Goal: Navigation & Orientation: Find specific page/section

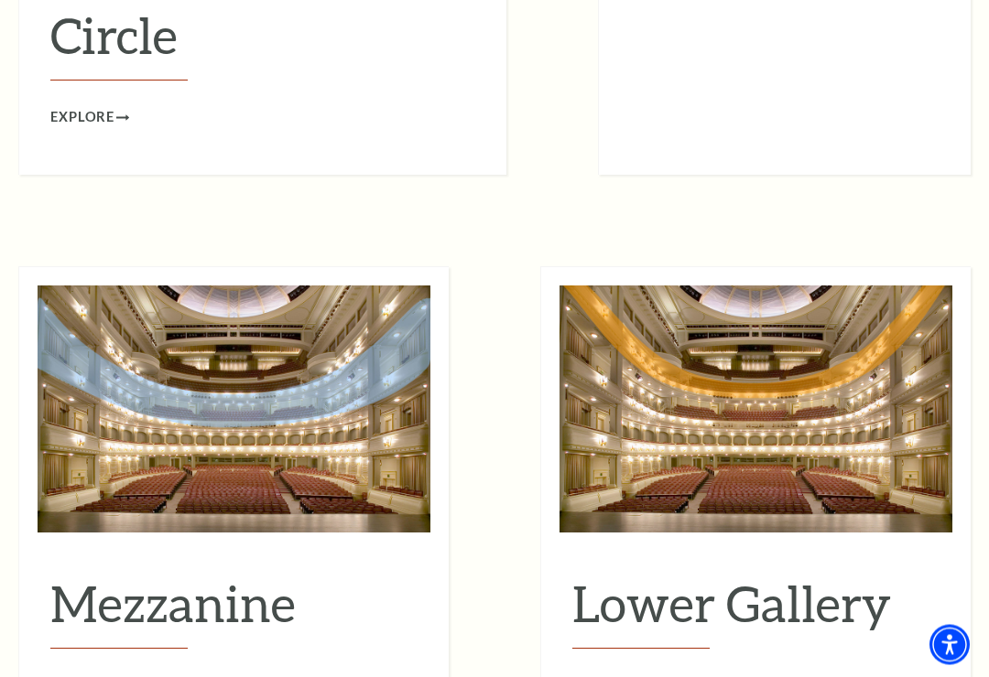
scroll to position [2047, 0]
click at [128, 675] on link "Explore" at bounding box center [89, 686] width 79 height 23
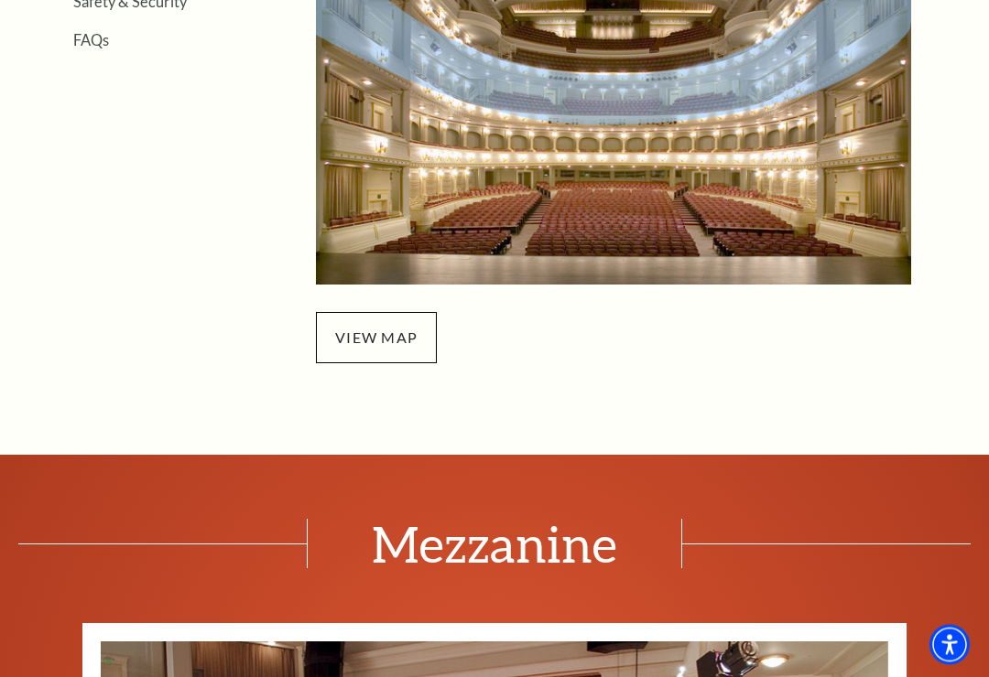
scroll to position [699, 0]
click at [379, 335] on span "view map" at bounding box center [376, 337] width 121 height 51
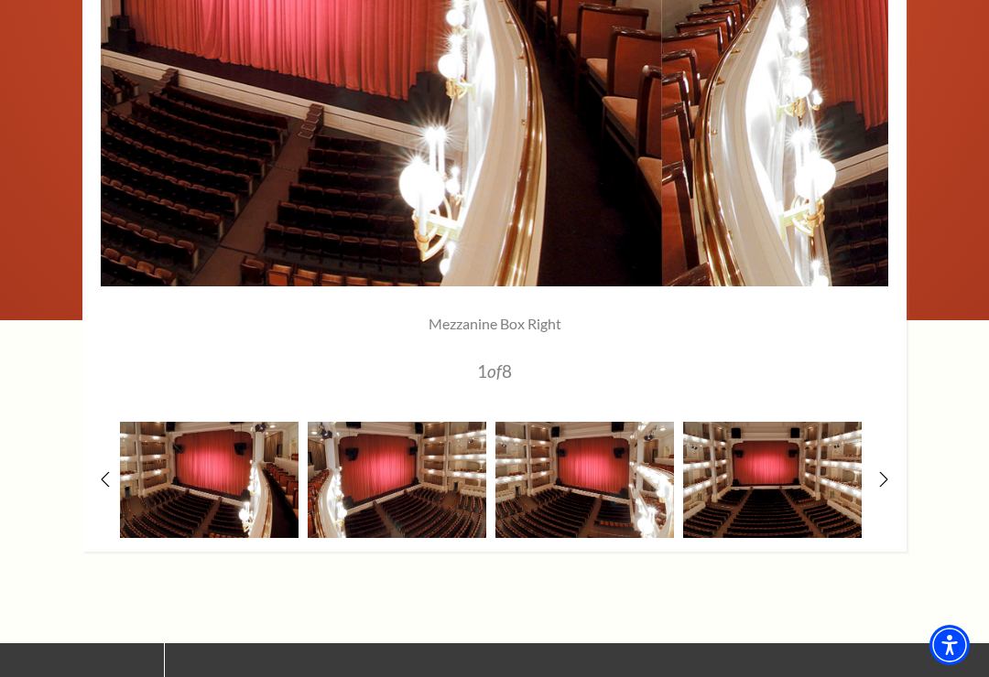
scroll to position [1565, 0]
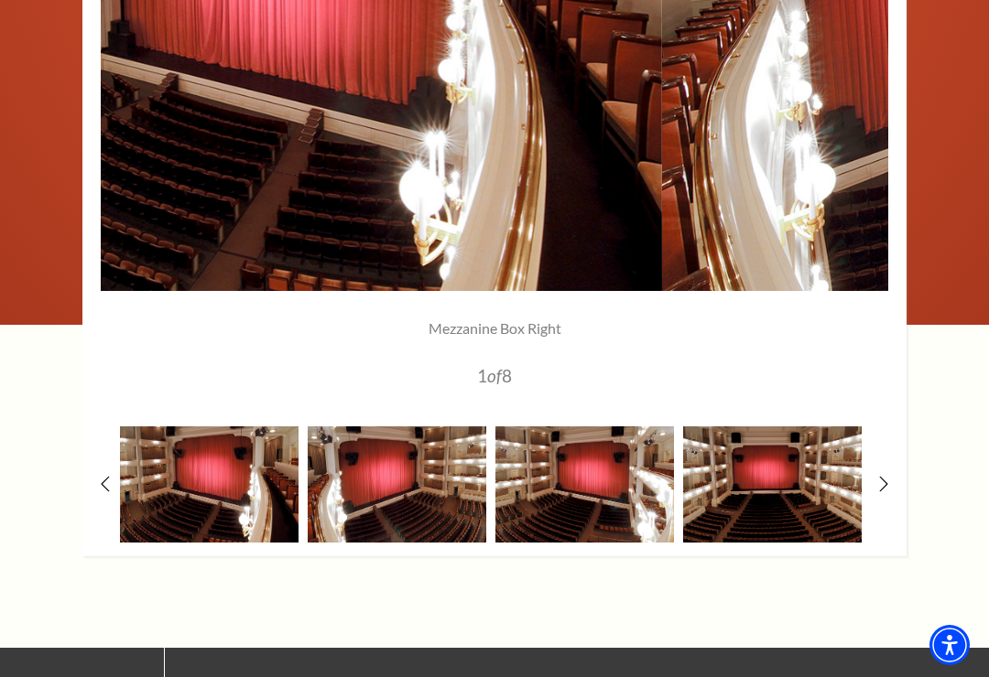
click at [879, 489] on icon at bounding box center [883, 484] width 9 height 16
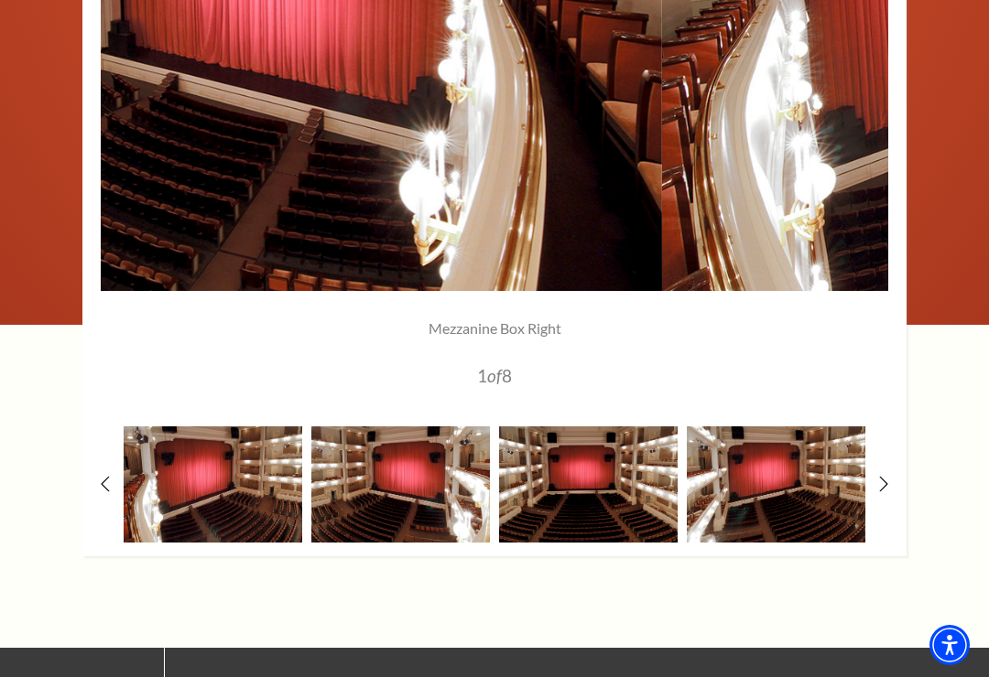
click at [185, 501] on img at bounding box center [213, 485] width 178 height 117
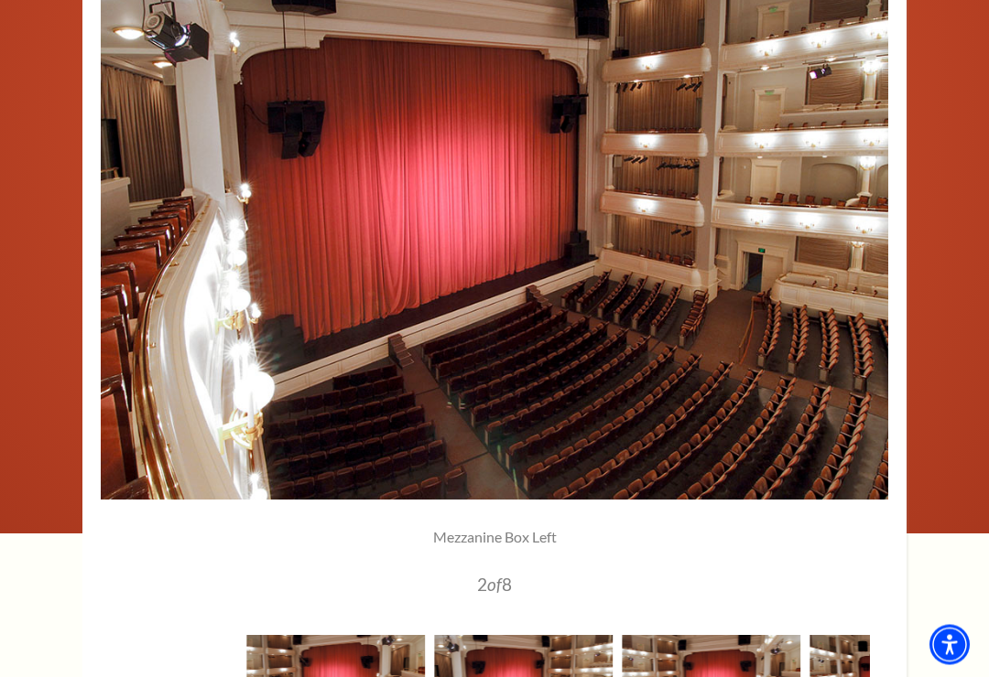
scroll to position [1357, 0]
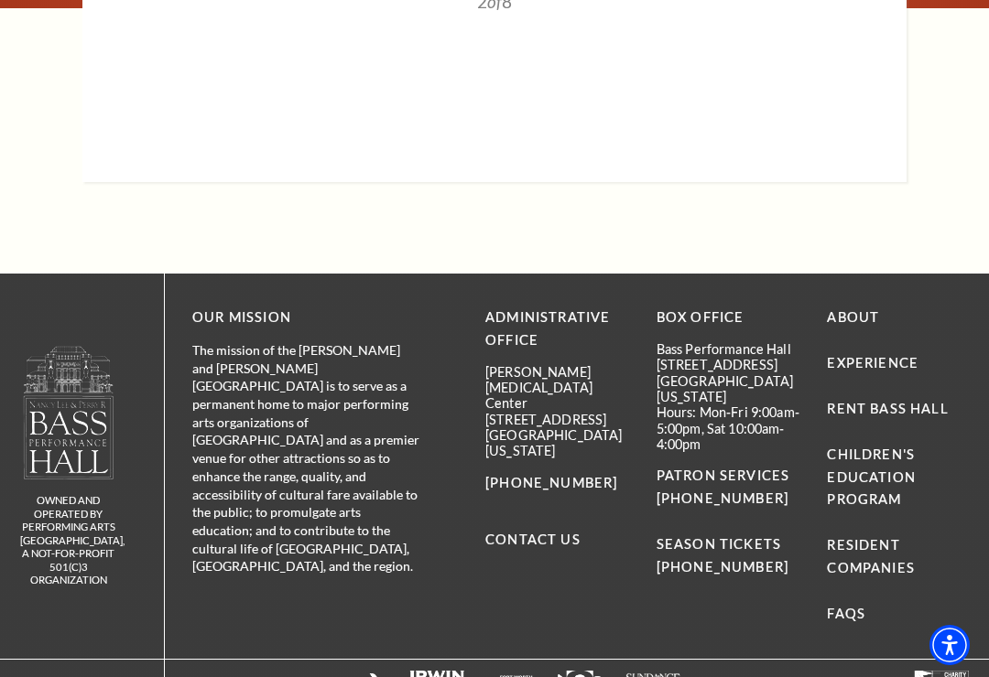
scroll to position [1689, 0]
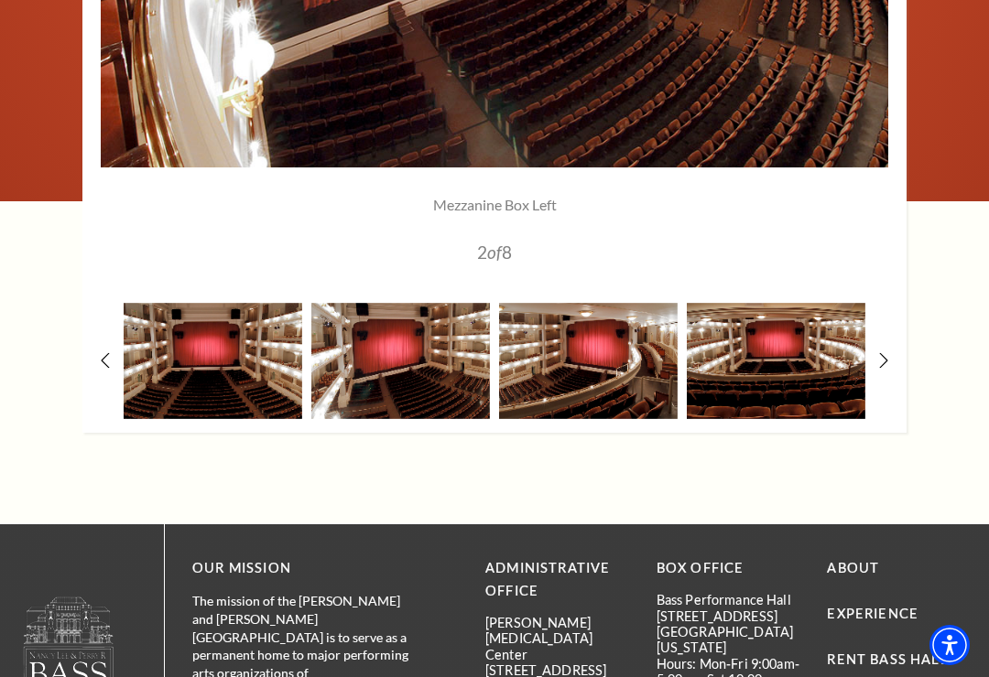
click at [352, 362] on img at bounding box center [400, 361] width 178 height 117
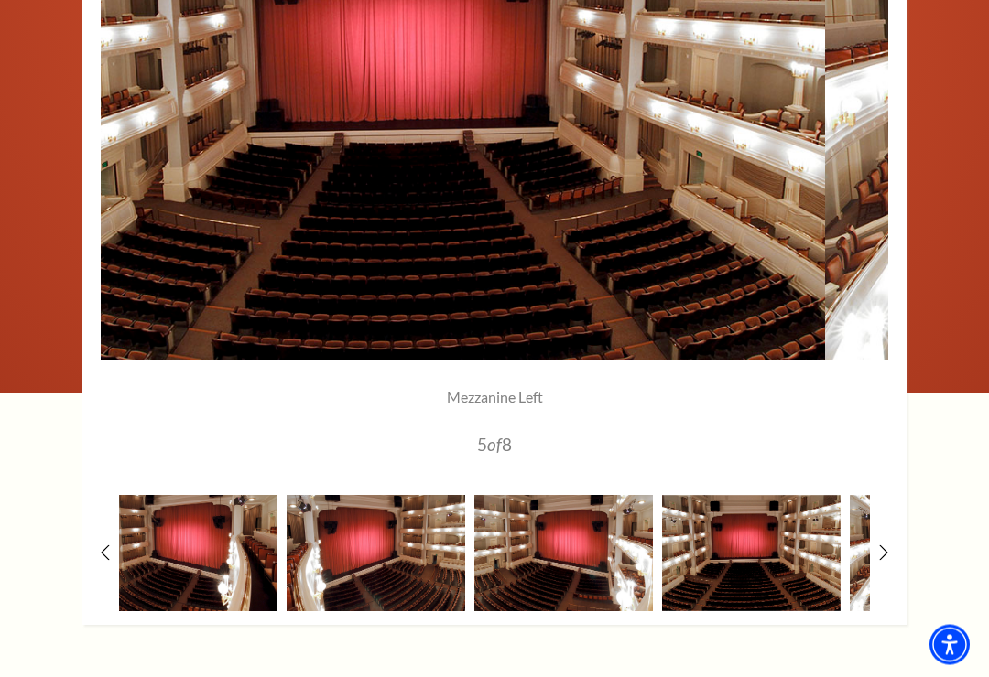
scroll to position [1497, 0]
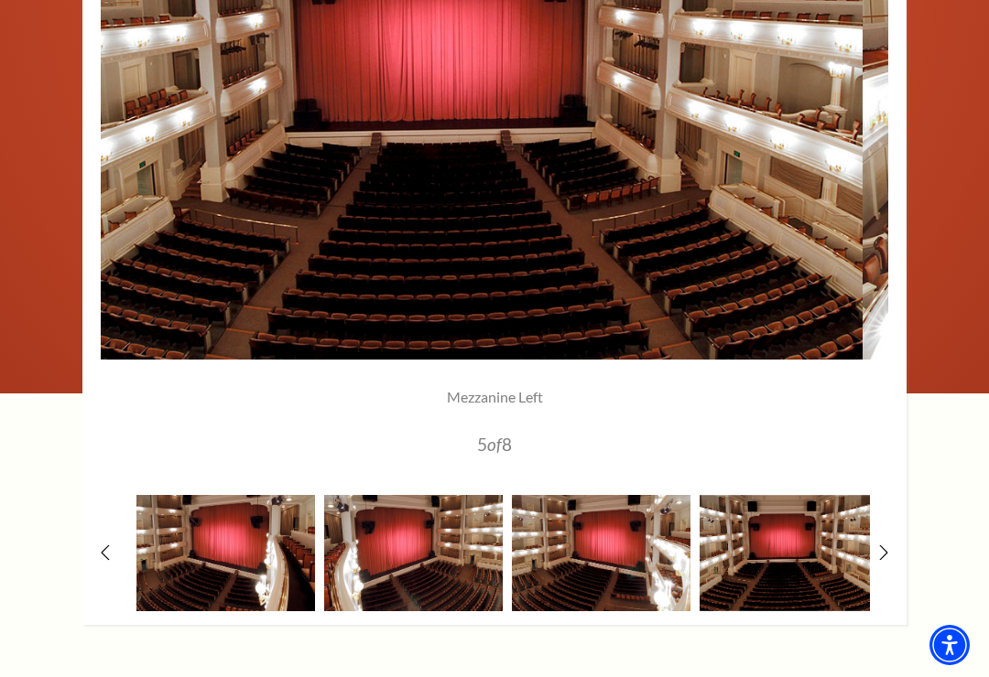
click at [410, 524] on img at bounding box center [413, 553] width 178 height 117
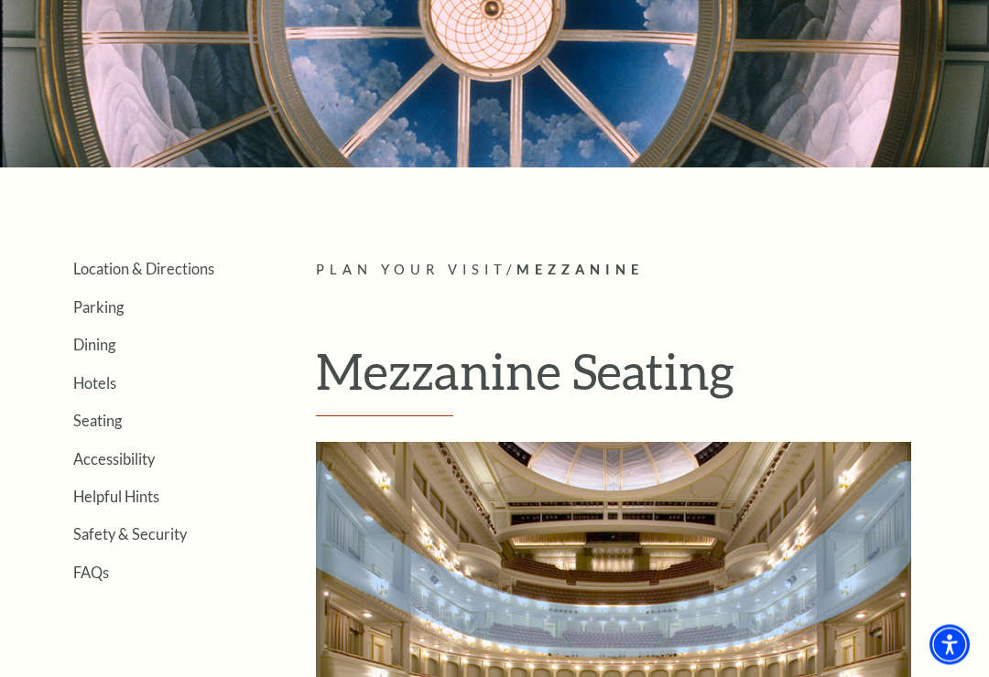
scroll to position [167, 0]
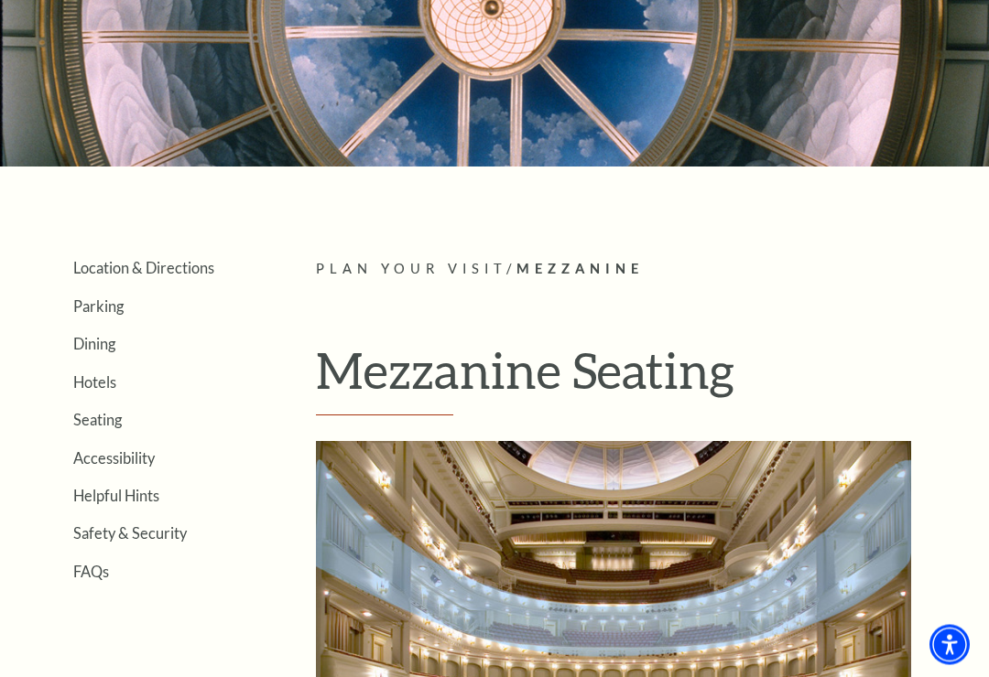
click at [100, 303] on link "Parking" at bounding box center [98, 306] width 50 height 17
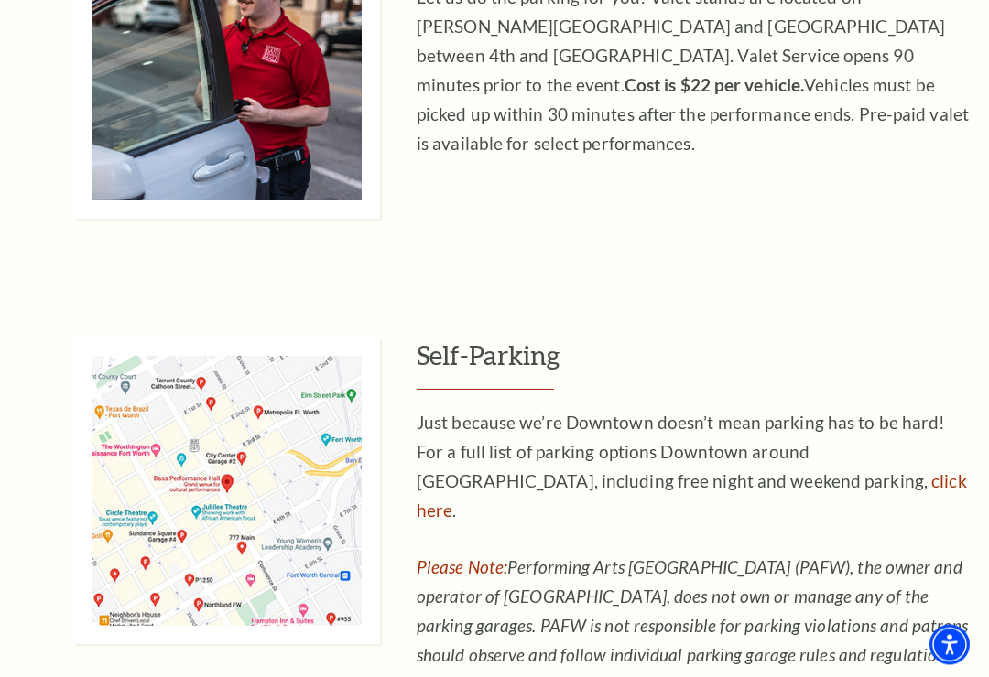
scroll to position [927, 0]
click at [772, 476] on link "click here" at bounding box center [691, 495] width 550 height 50
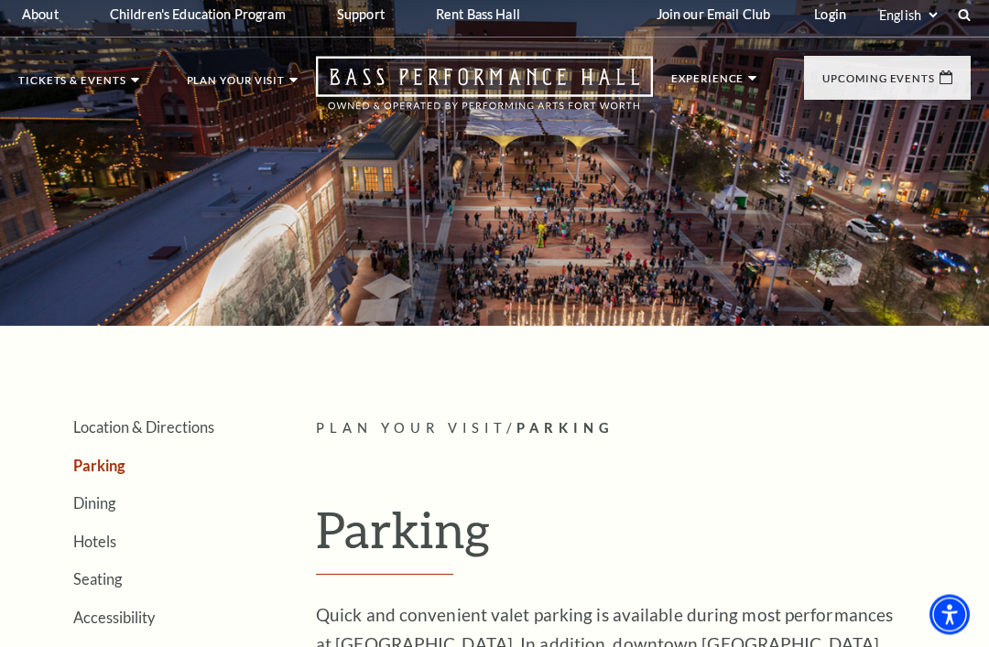
scroll to position [0, 0]
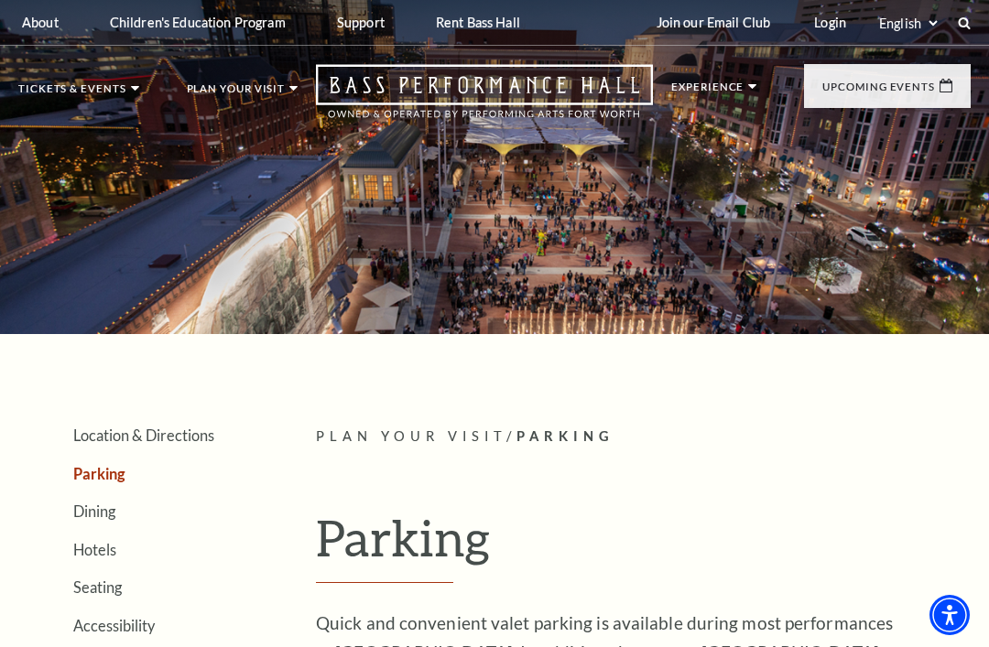
click at [28, 127] on link "Bass Performance Hall" at bounding box center [119, 135] width 194 height 16
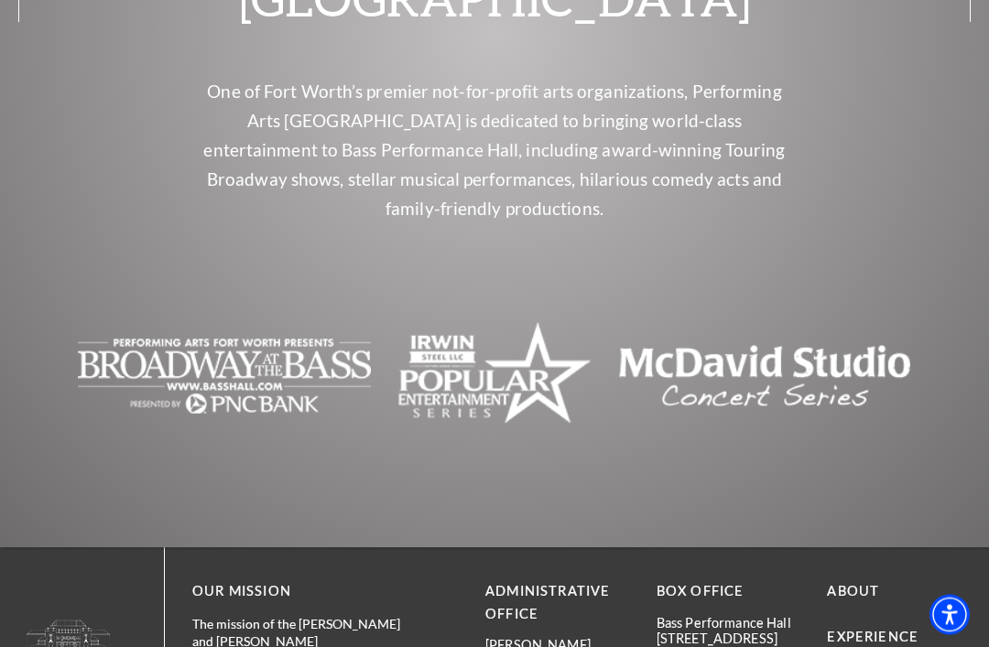
scroll to position [4088, 0]
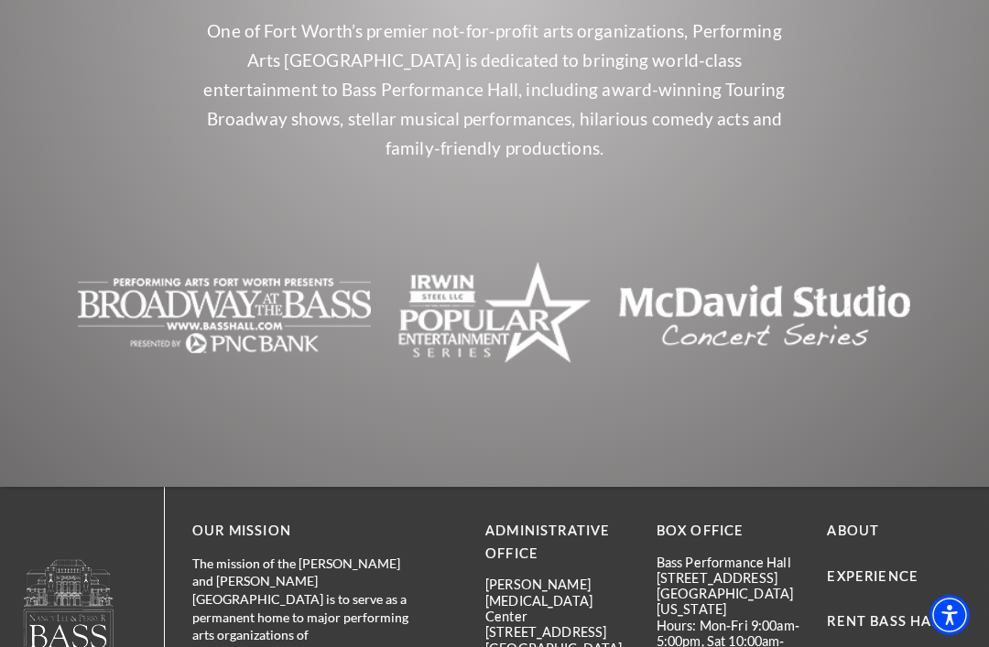
click at [726, 618] on p "Hours: Mon-Fri 9:00am-5:00pm, Sat 10:00am-4:00pm" at bounding box center [728, 642] width 144 height 48
